Goal: Obtain resource: Download file/media

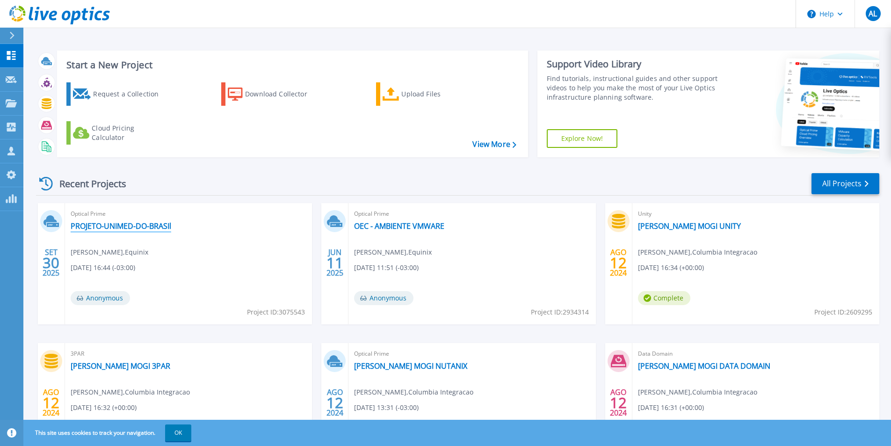
click at [153, 224] on link "PROJETO-UNIMED-DO-BRASIl" at bounding box center [121, 225] width 101 height 9
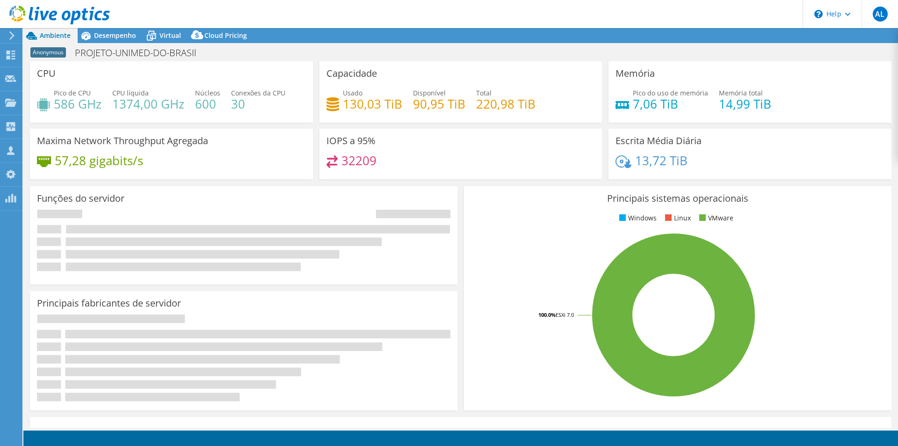
select select "USD"
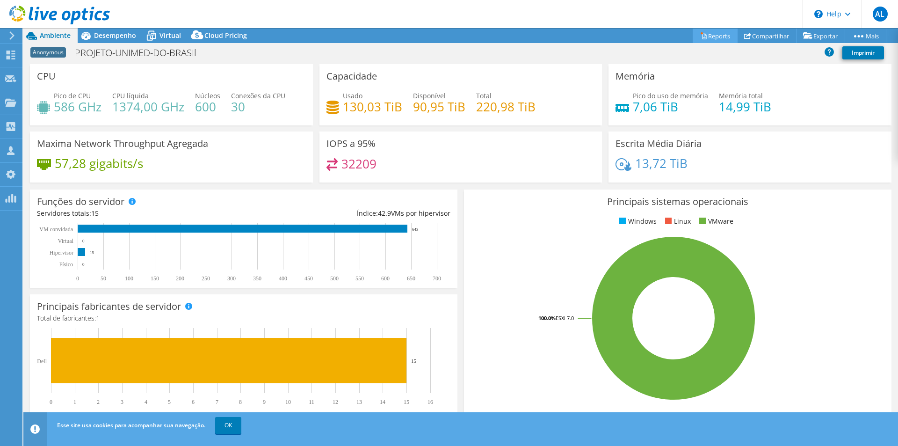
click at [714, 32] on link "Reports" at bounding box center [715, 36] width 45 height 14
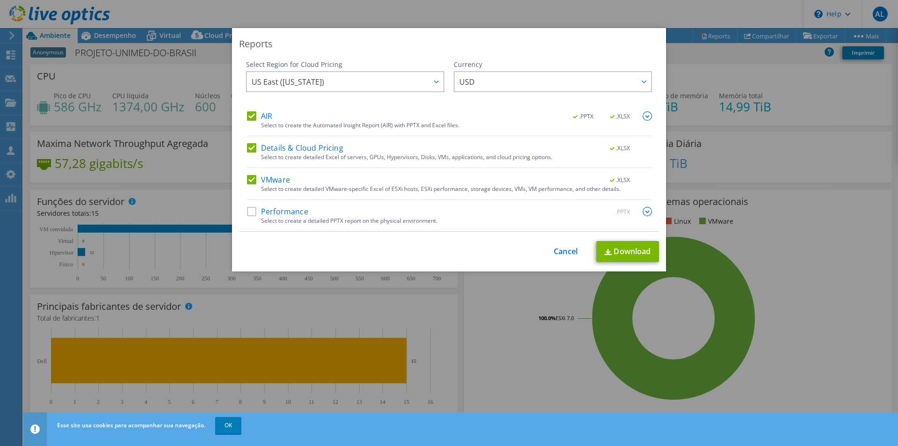
click at [282, 213] on label "Performance" at bounding box center [277, 211] width 61 height 9
click at [0, 0] on input "Performance" at bounding box center [0, 0] width 0 height 0
click at [644, 117] on img at bounding box center [646, 115] width 9 height 9
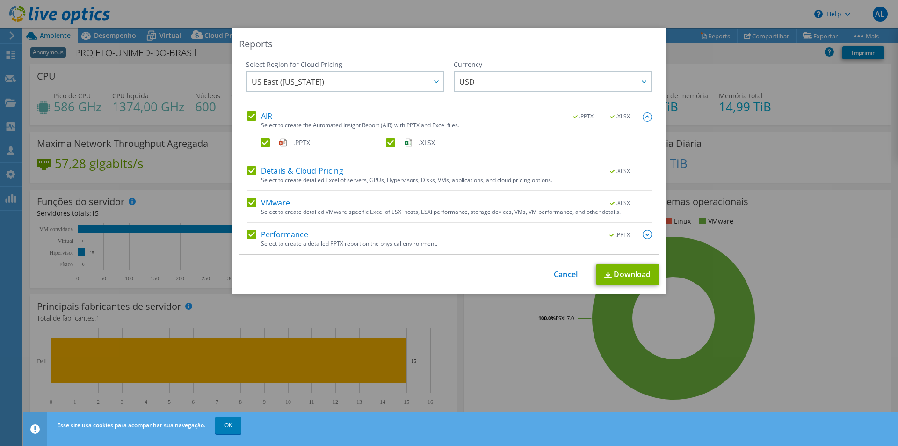
click at [644, 117] on img at bounding box center [646, 116] width 9 height 9
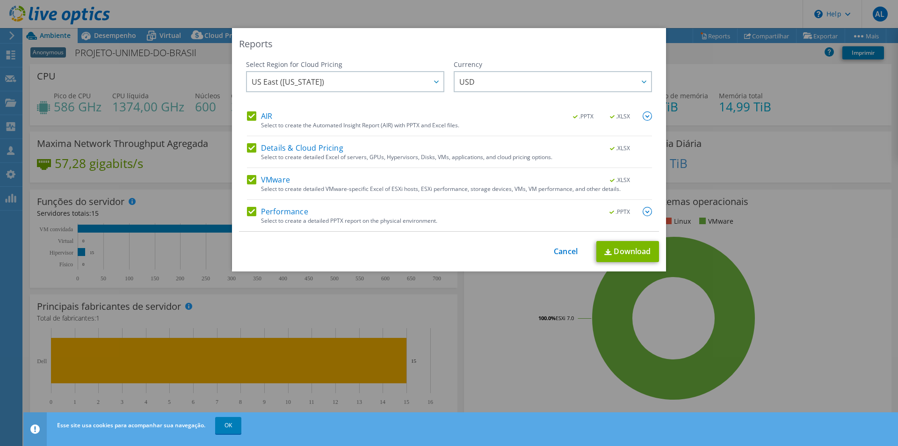
click at [642, 213] on img at bounding box center [646, 211] width 9 height 9
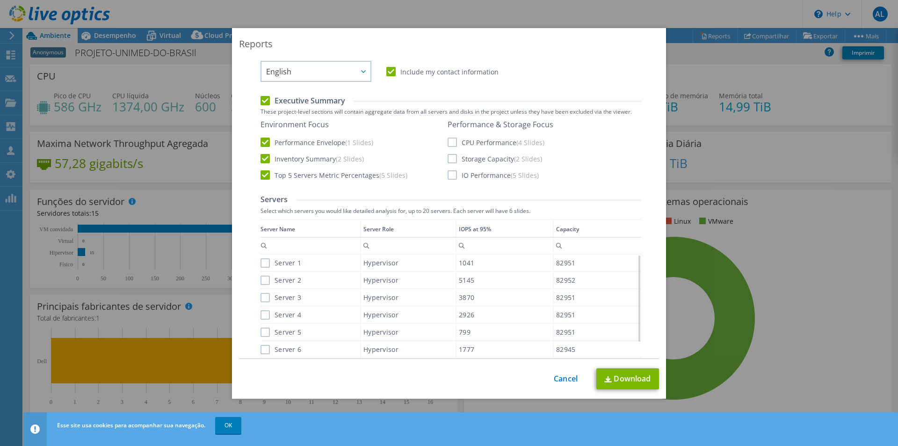
scroll to position [140, 0]
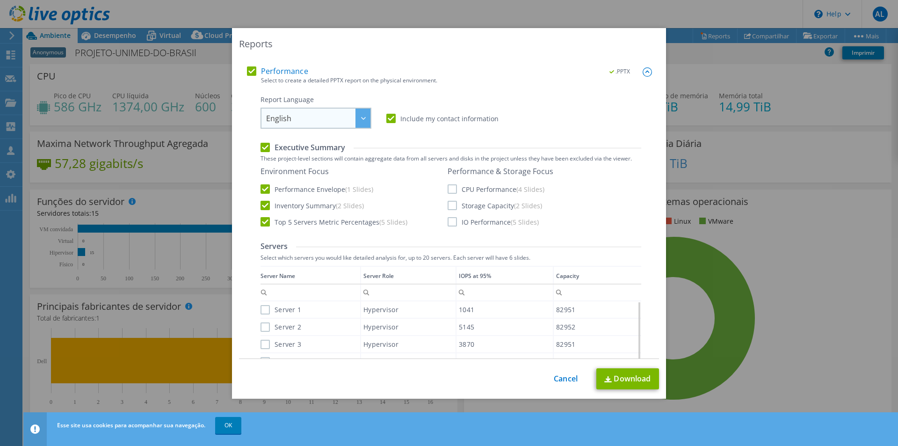
click at [307, 116] on span "English" at bounding box center [318, 117] width 104 height 19
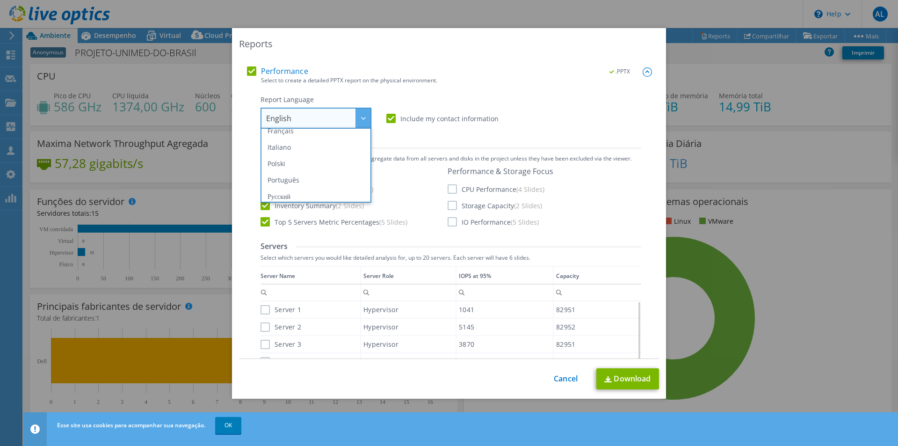
scroll to position [0, 0]
click at [567, 118] on div "Report Language English Deutsch Español Français Italiano Polski Português Русс…" at bounding box center [450, 112] width 381 height 34
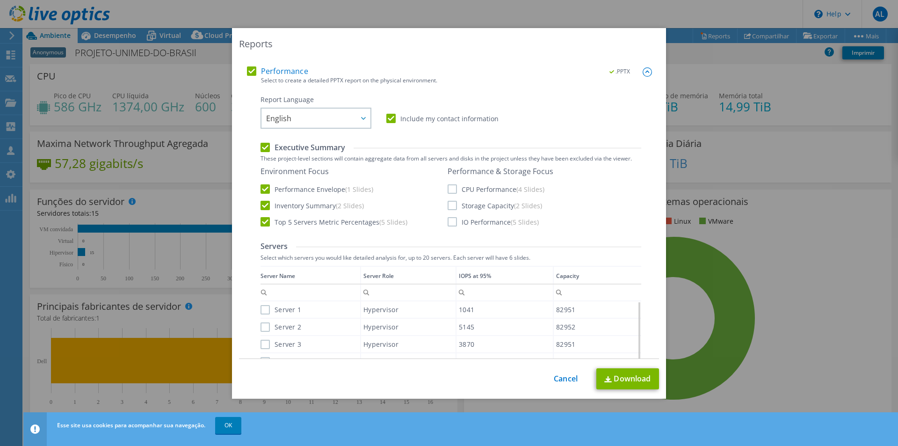
scroll to position [187, 0]
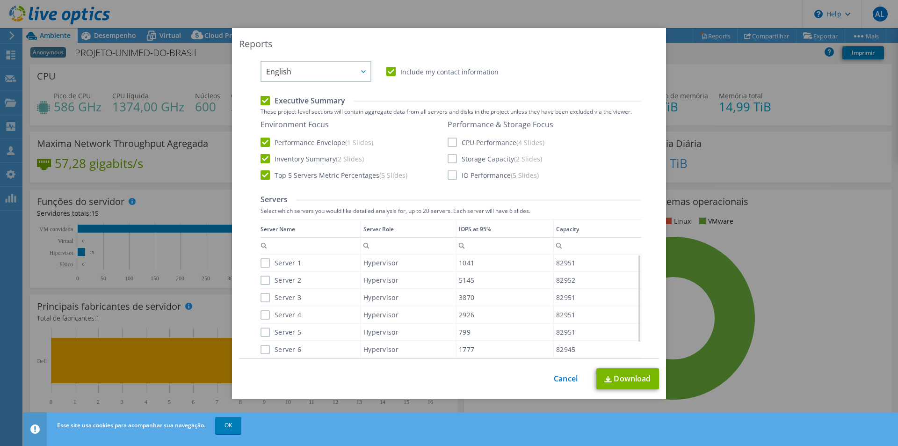
click at [450, 144] on label "CPU Performance (4 Slides)" at bounding box center [495, 141] width 97 height 9
click at [0, 0] on input "CPU Performance (4 Slides)" at bounding box center [0, 0] width 0 height 0
click at [450, 153] on div "Performance & Storage Focus CPU Performance (4 Slides) Storage Capacity (2 Slid…" at bounding box center [500, 150] width 106 height 60
click at [450, 174] on label "IO Performance (5 Slides)" at bounding box center [492, 174] width 91 height 9
click at [0, 0] on input "IO Performance (5 Slides)" at bounding box center [0, 0] width 0 height 0
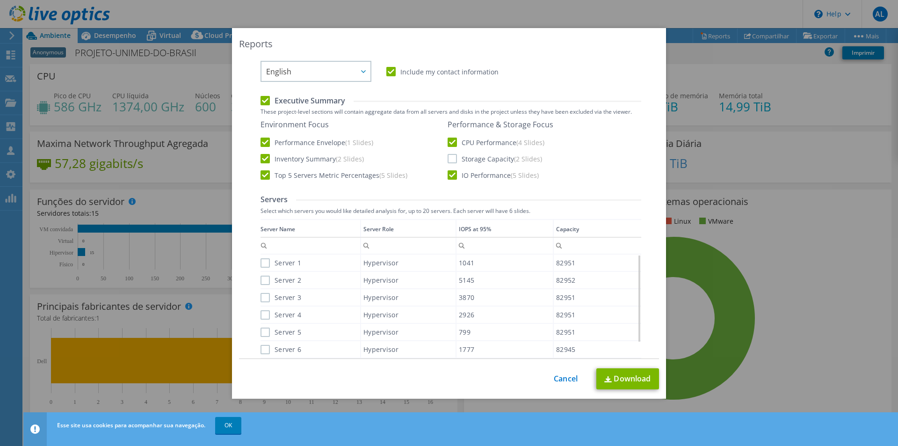
click at [450, 159] on label "Storage Capacity (2 Slides)" at bounding box center [494, 158] width 94 height 9
click at [0, 0] on input "Storage Capacity (2 Slides)" at bounding box center [0, 0] width 0 height 0
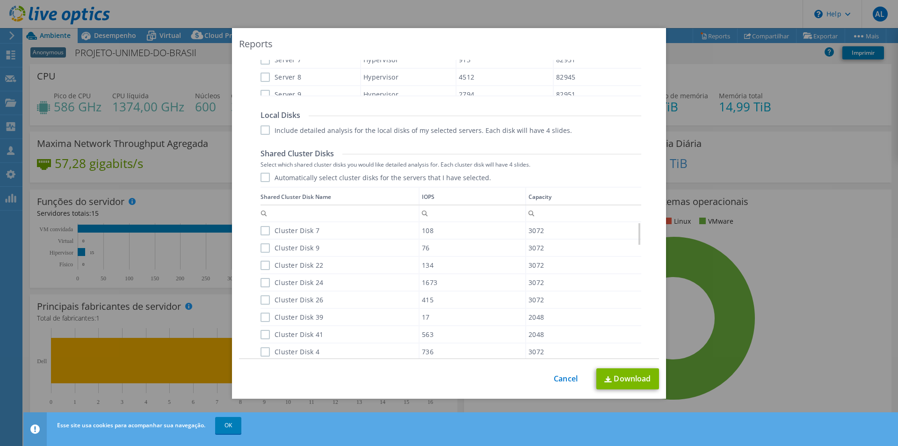
scroll to position [514, 0]
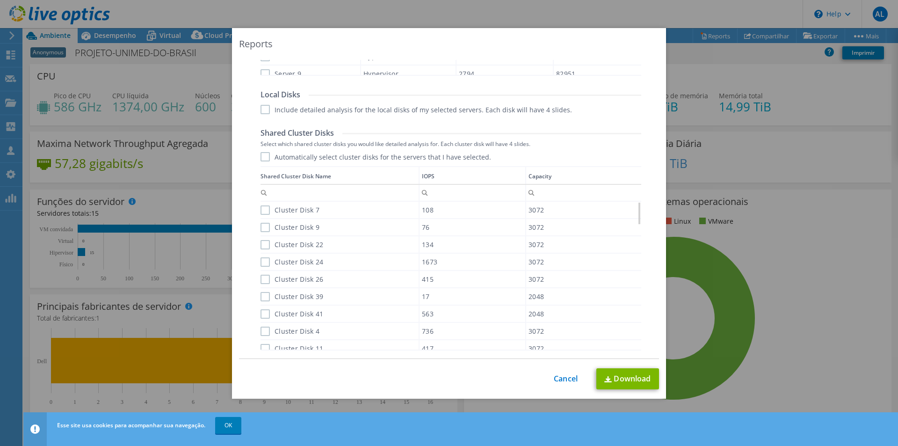
click at [263, 157] on label "Automatically select cluster disks for the servers that I have selected." at bounding box center [375, 156] width 231 height 9
click at [0, 0] on input "Automatically select cluster disks for the servers that I have selected." at bounding box center [0, 0] width 0 height 0
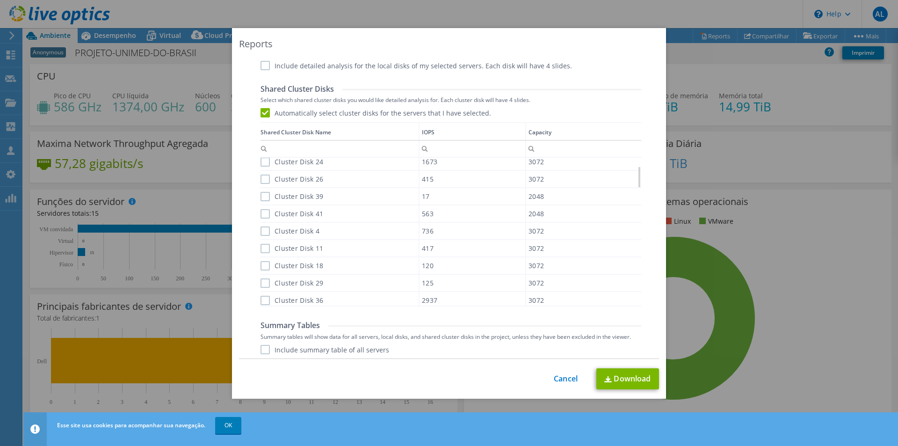
scroll to position [594, 0]
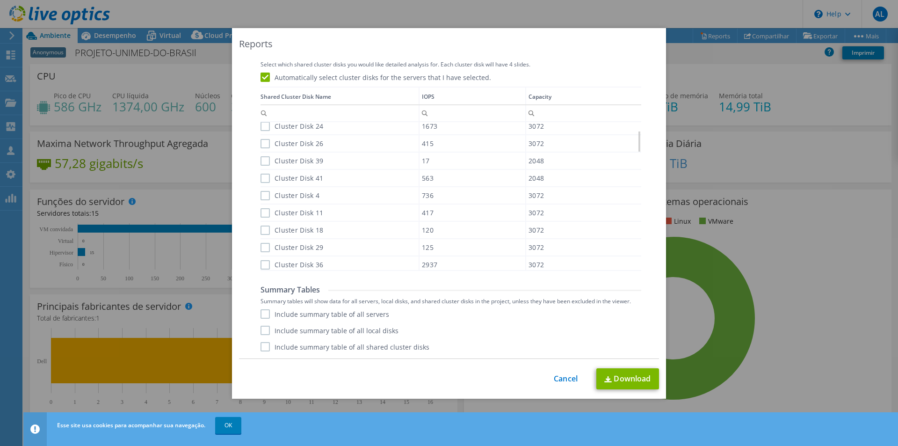
click at [262, 310] on label "Include summary table of all servers" at bounding box center [324, 313] width 129 height 9
click at [0, 0] on input "Include summary table of all servers" at bounding box center [0, 0] width 0 height 0
click at [261, 348] on label "Include summary table of all shared cluster disks" at bounding box center [344, 346] width 169 height 9
click at [0, 0] on input "Include summary table of all shared cluster disks" at bounding box center [0, 0] width 0 height 0
click at [617, 375] on link "Download" at bounding box center [627, 378] width 63 height 21
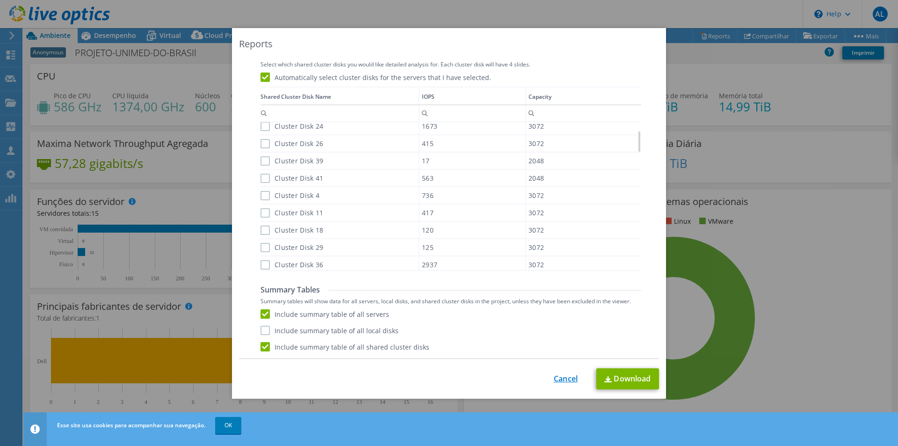
click at [566, 380] on link "Cancel" at bounding box center [566, 378] width 24 height 9
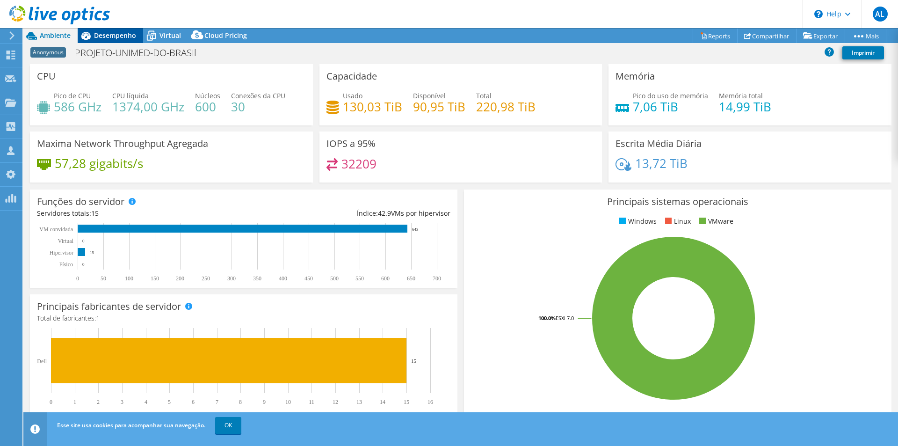
click at [126, 29] on div "Desempenho" at bounding box center [110, 35] width 65 height 15
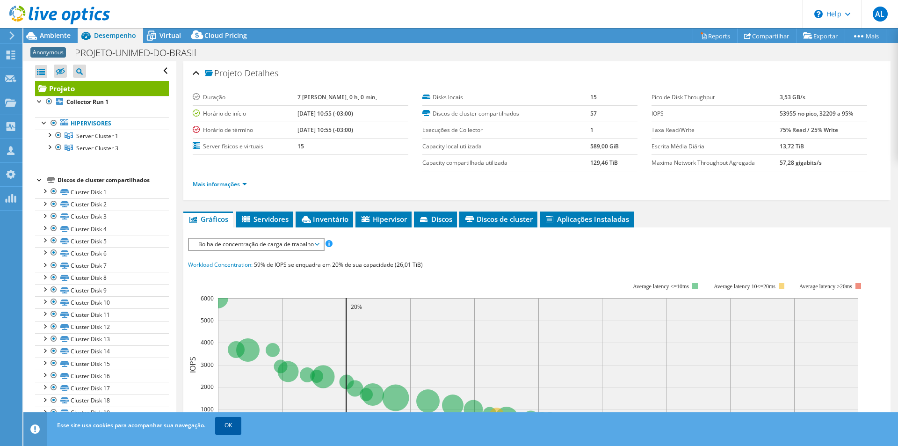
click at [231, 424] on link "OK" at bounding box center [228, 425] width 26 height 17
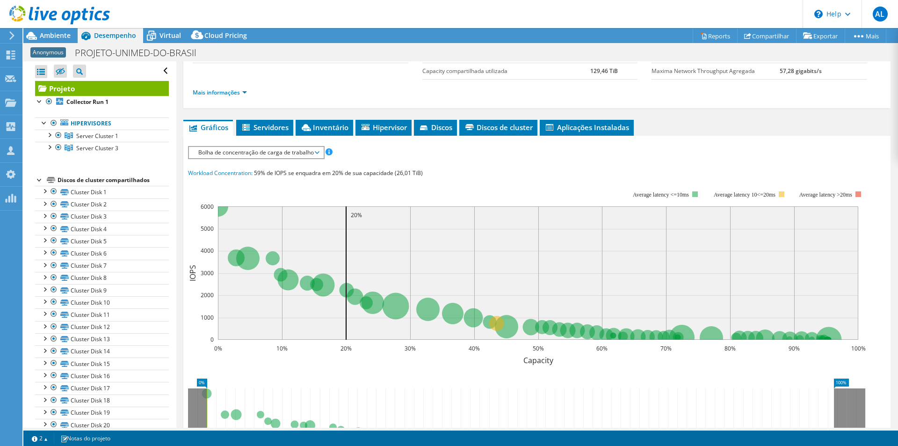
scroll to position [94, 0]
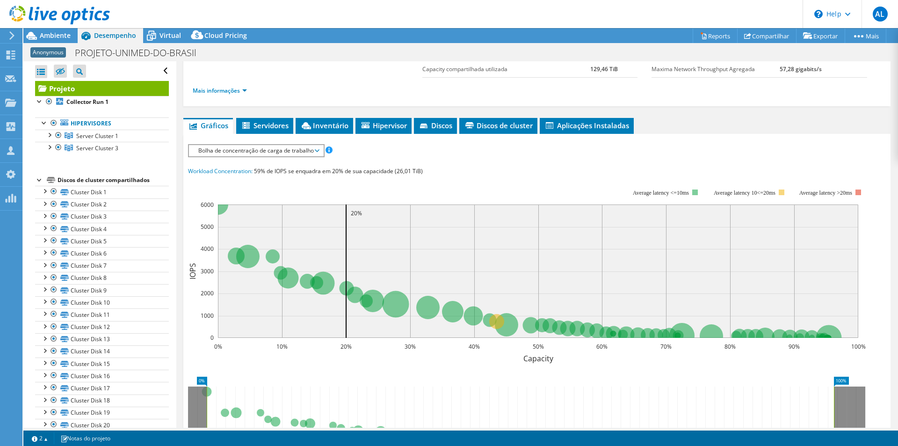
click at [319, 153] on span "Bolha de concentração de carga de trabalho" at bounding box center [256, 150] width 134 height 11
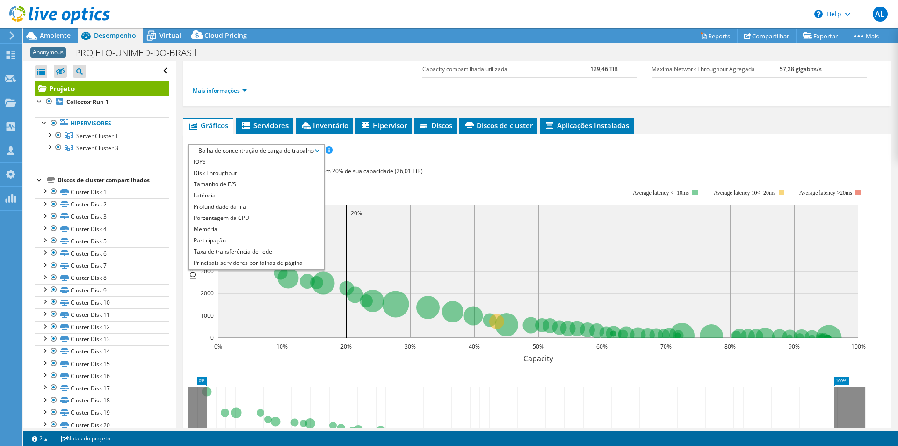
click at [319, 153] on span "Bolha de concentração de carga de trabalho" at bounding box center [256, 150] width 134 height 11
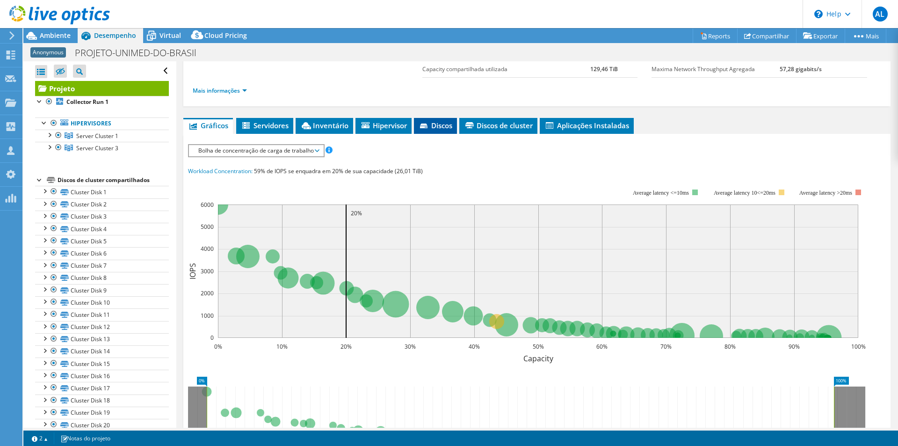
click at [434, 128] on span "Discos" at bounding box center [436, 125] width 34 height 9
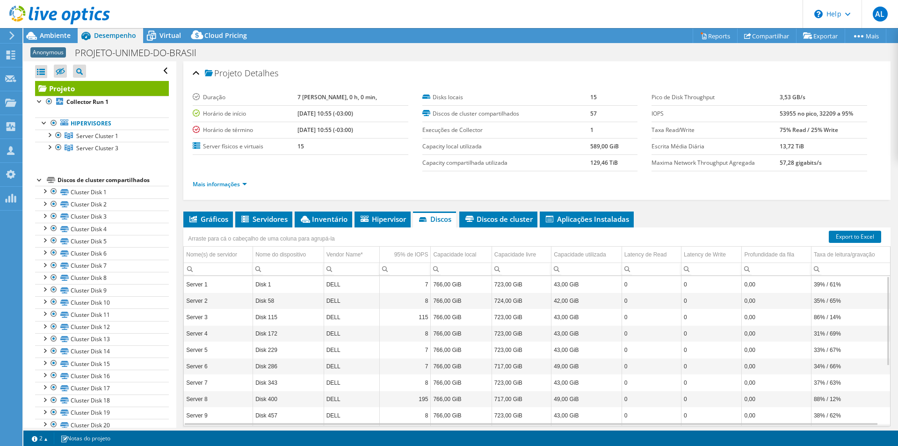
scroll to position [34, 0]
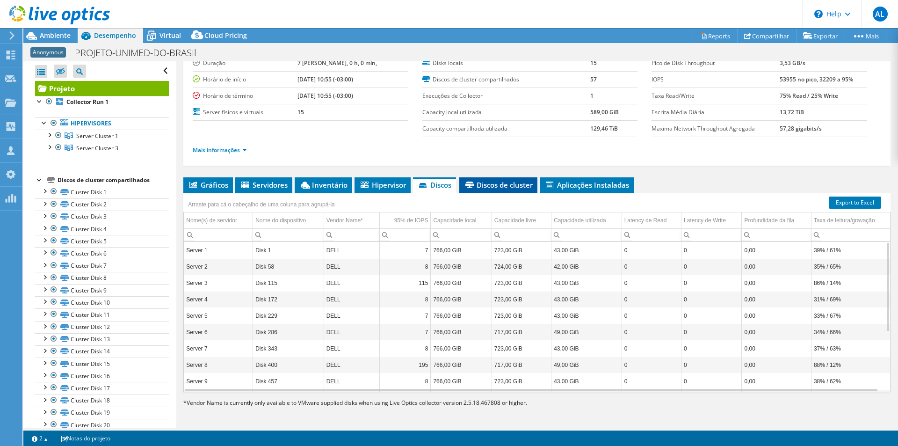
click at [507, 179] on li "Discos de cluster" at bounding box center [498, 185] width 78 height 16
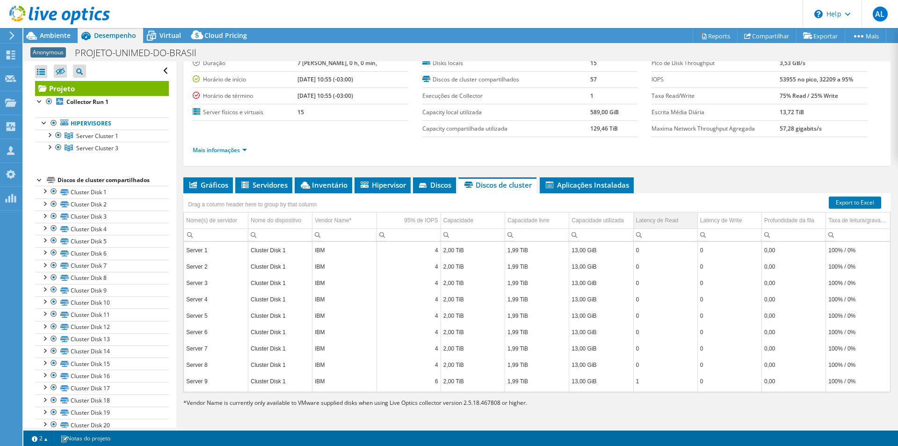
click at [671, 221] on div "Latency de Read" at bounding box center [657, 220] width 43 height 11
click at [674, 221] on td "Latency de Read" at bounding box center [665, 220] width 64 height 16
click at [462, 220] on div "Capacidade" at bounding box center [458, 220] width 30 height 11
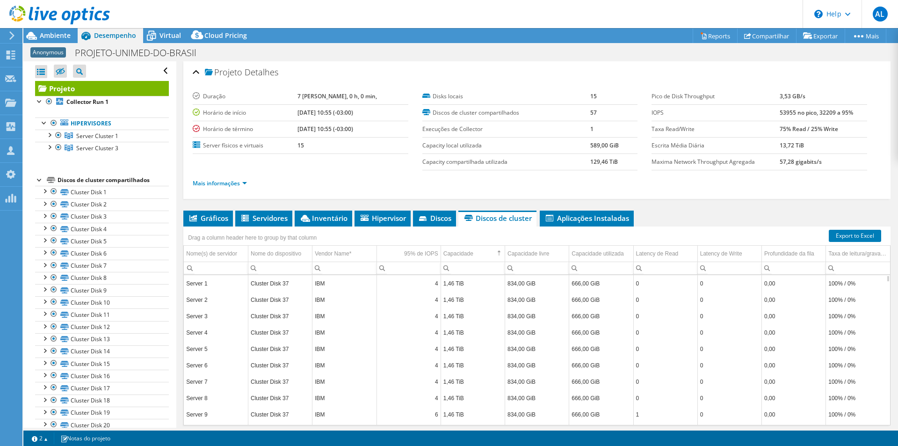
scroll to position [0, 0]
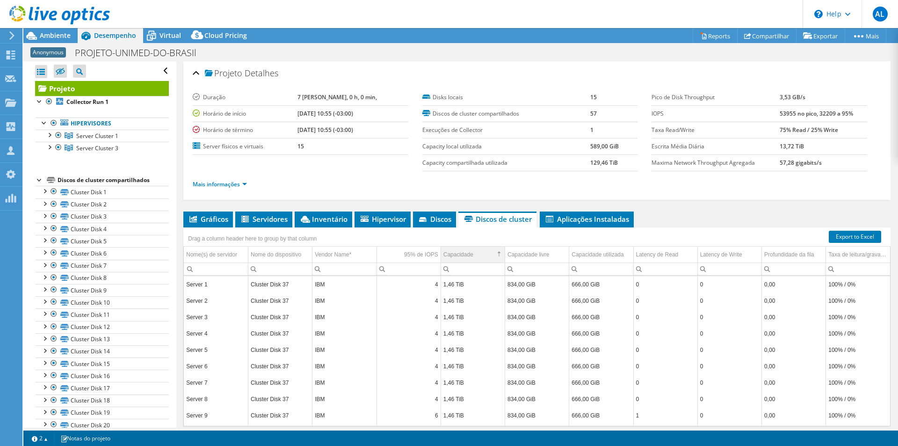
click at [484, 252] on td "Capacidade" at bounding box center [472, 254] width 64 height 16
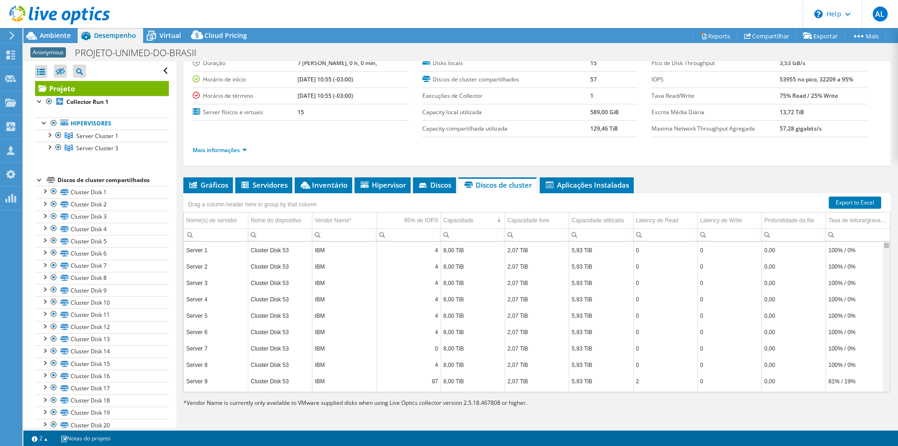
drag, startPoint x: 880, startPoint y: 279, endPoint x: 888, endPoint y: 243, distance: 36.9
click at [888, 243] on body "AL Usuário OEM [PERSON_NAME] [PERSON_NAME][EMAIL_ADDRESS][DOMAIN_NAME] Columbia…" at bounding box center [449, 223] width 898 height 446
click at [673, 224] on td "Latency de Read" at bounding box center [665, 220] width 64 height 16
click at [681, 223] on td "Latency de Read" at bounding box center [665, 220] width 64 height 16
drag, startPoint x: 881, startPoint y: 245, endPoint x: 886, endPoint y: 230, distance: 16.7
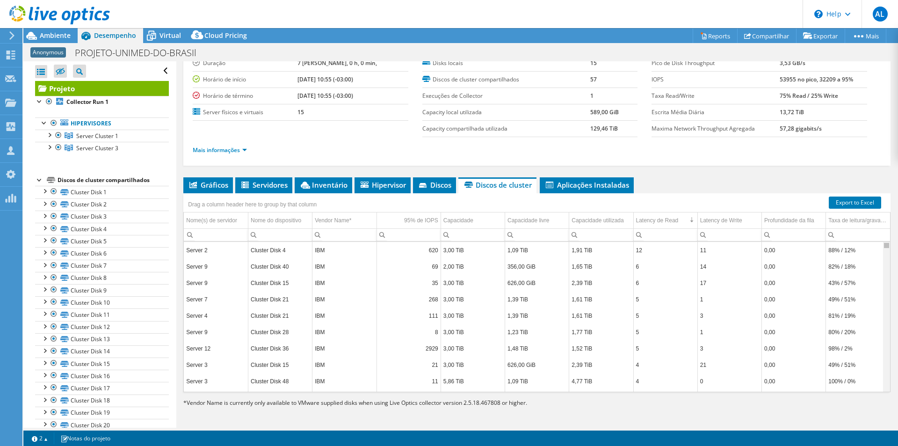
click at [886, 230] on body "AL Usuário OEM [PERSON_NAME] [PERSON_NAME][EMAIL_ADDRESS][DOMAIN_NAME] Columbia…" at bounding box center [449, 223] width 898 height 446
click at [429, 224] on div "95% de IOPS" at bounding box center [421, 220] width 34 height 11
click at [433, 224] on div "95% de IOPS" at bounding box center [421, 220] width 34 height 11
drag, startPoint x: 880, startPoint y: 247, endPoint x: 876, endPoint y: 264, distance: 17.2
click at [876, 264] on body "AL Usuário OEM [PERSON_NAME] [PERSON_NAME][EMAIL_ADDRESS][DOMAIN_NAME] Columbia…" at bounding box center [449, 223] width 898 height 446
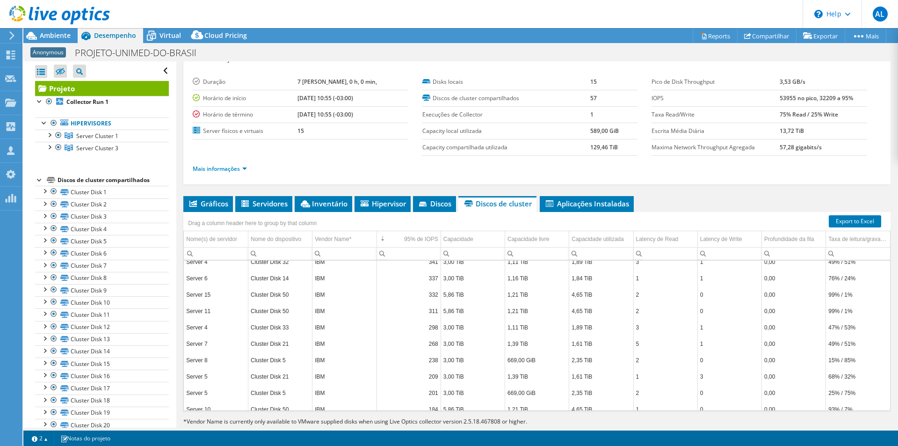
scroll to position [34, 0]
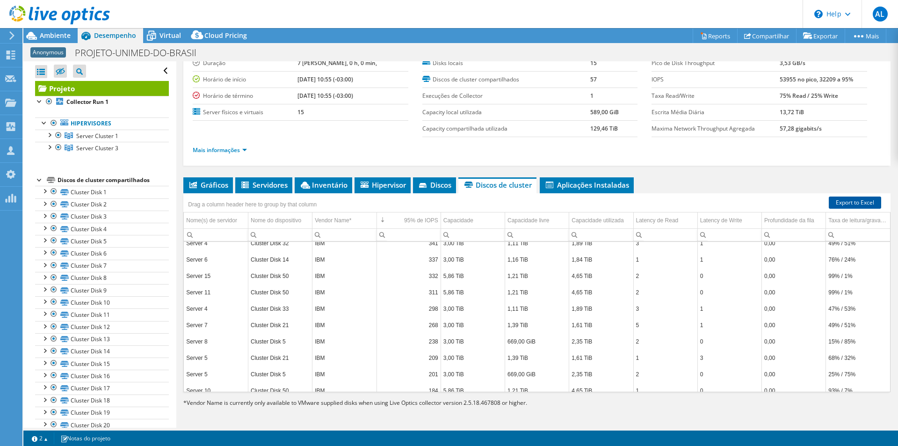
click at [836, 200] on link "Export to Excel" at bounding box center [855, 202] width 52 height 12
click at [851, 185] on ul "Gráficos Servidores Inventário Hipervisor Discos Discos de cluster Aplicações I…" at bounding box center [536, 185] width 707 height 16
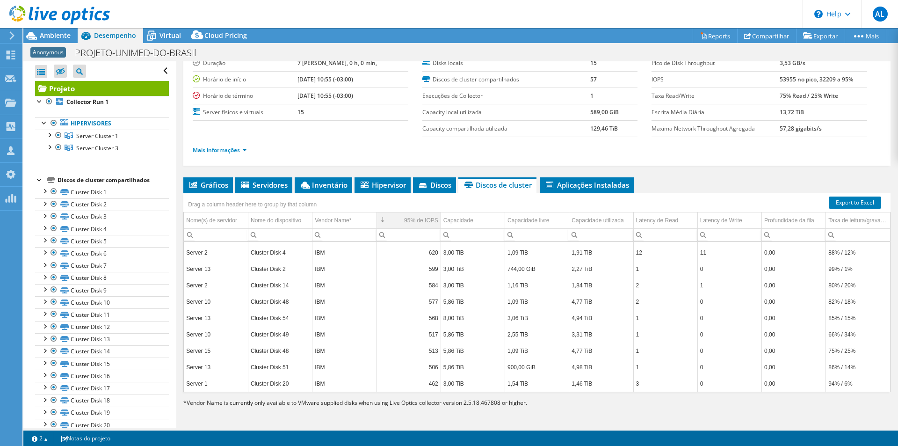
click at [424, 217] on div "95% de IOPS" at bounding box center [421, 220] width 34 height 11
click at [425, 219] on div "95% de IOPS" at bounding box center [421, 220] width 34 height 11
click at [465, 382] on td "5,86 TiB" at bounding box center [472, 385] width 64 height 16
click at [841, 197] on link "Export to Excel" at bounding box center [855, 202] width 52 height 12
click at [569, 186] on span "Aplicações Instaladas" at bounding box center [586, 184] width 85 height 9
